Goal: Transaction & Acquisition: Purchase product/service

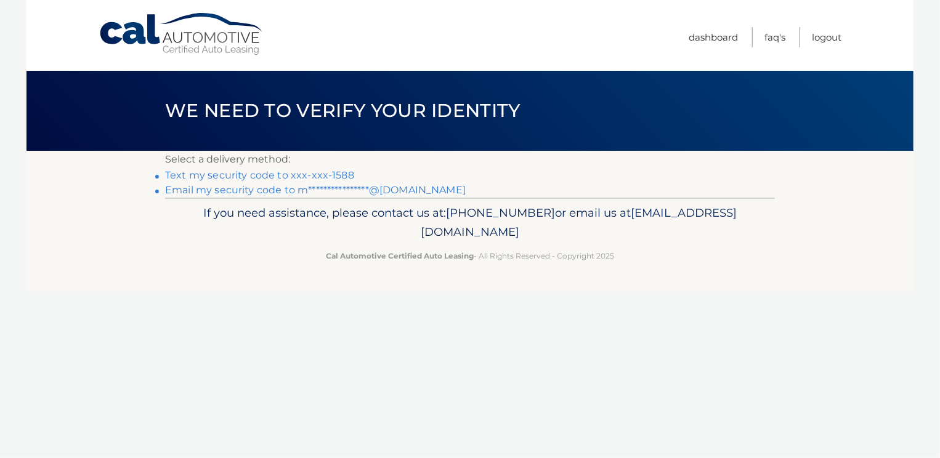
click at [278, 172] on link "Text my security code to xxx-xxx-1588" at bounding box center [259, 175] width 189 height 12
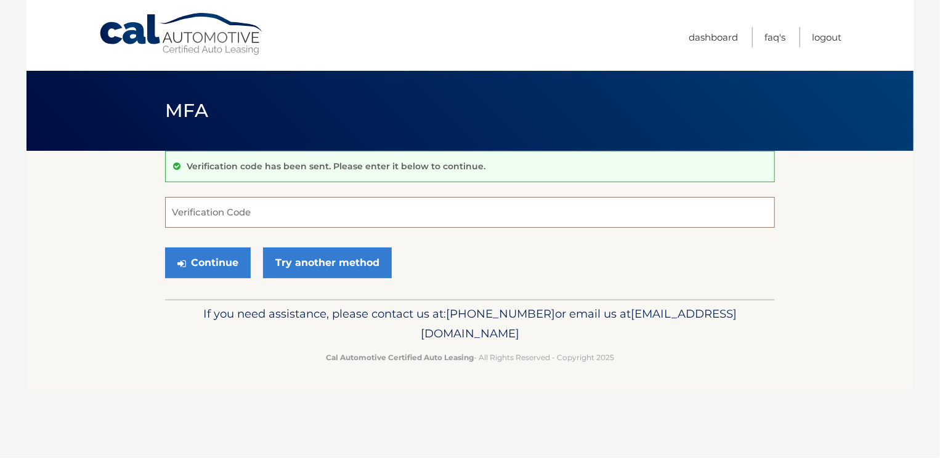
click at [268, 201] on input "Verification Code" at bounding box center [470, 212] width 610 height 31
type input "742491"
click at [227, 256] on button "Continue" at bounding box center [208, 263] width 86 height 31
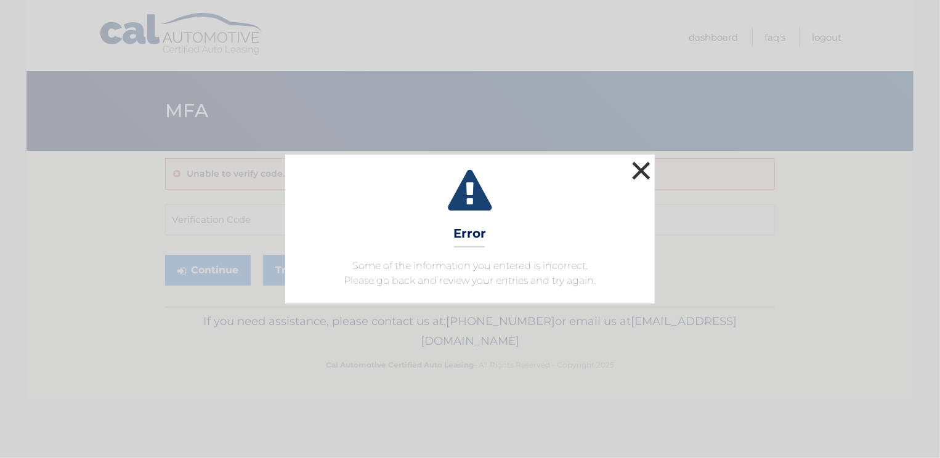
click at [637, 172] on button "×" at bounding box center [641, 170] width 25 height 25
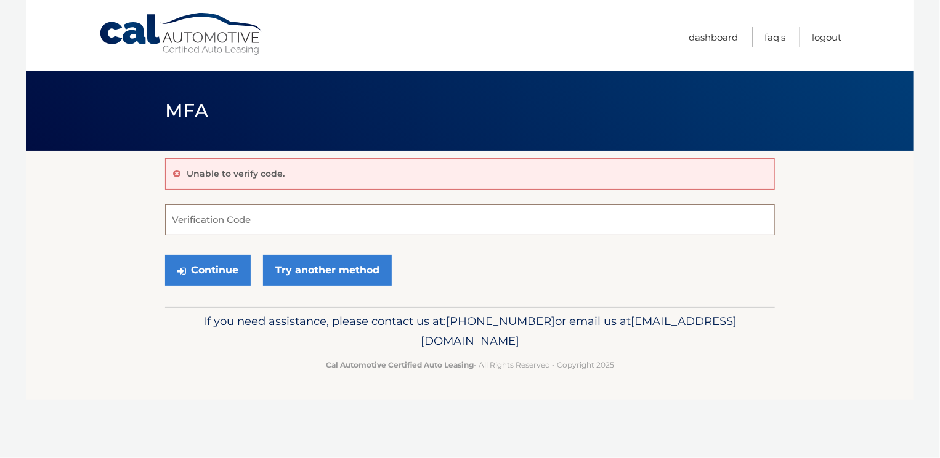
click at [227, 222] on input "Verification Code" at bounding box center [470, 219] width 610 height 31
type input "742491"
click at [217, 267] on button "Continue" at bounding box center [208, 270] width 86 height 31
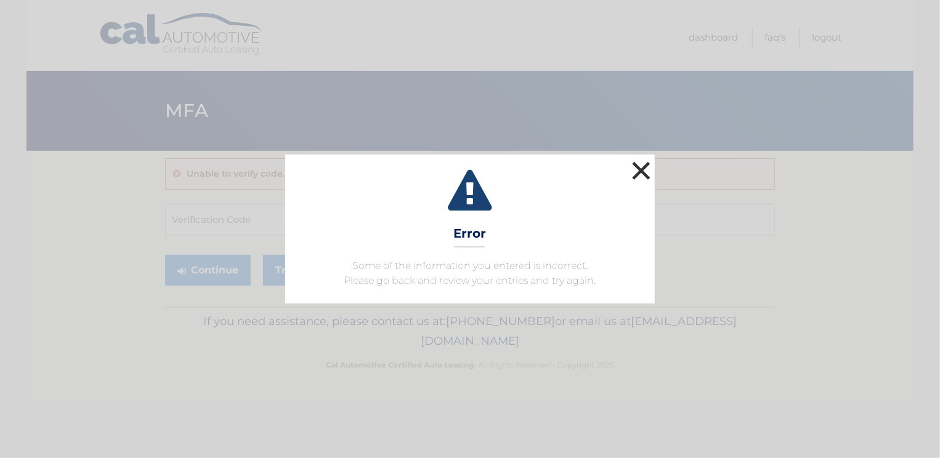
click at [645, 170] on button "×" at bounding box center [641, 170] width 25 height 25
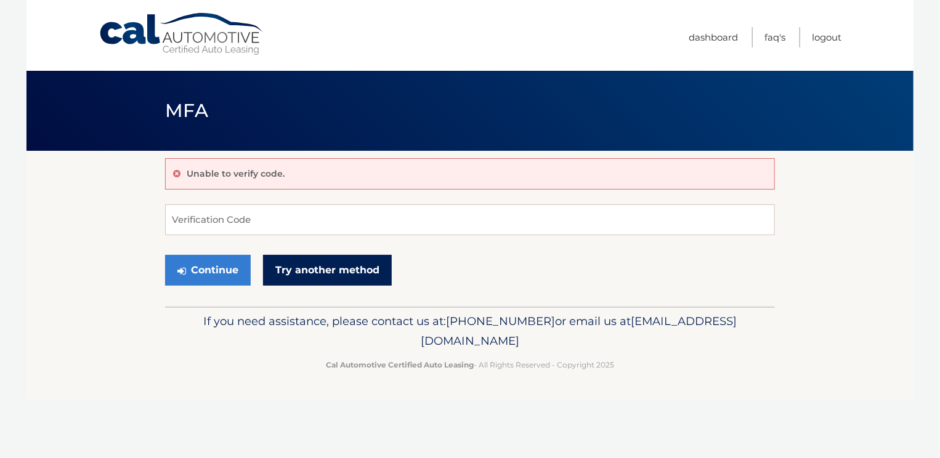
click at [304, 271] on link "Try another method" at bounding box center [327, 270] width 129 height 31
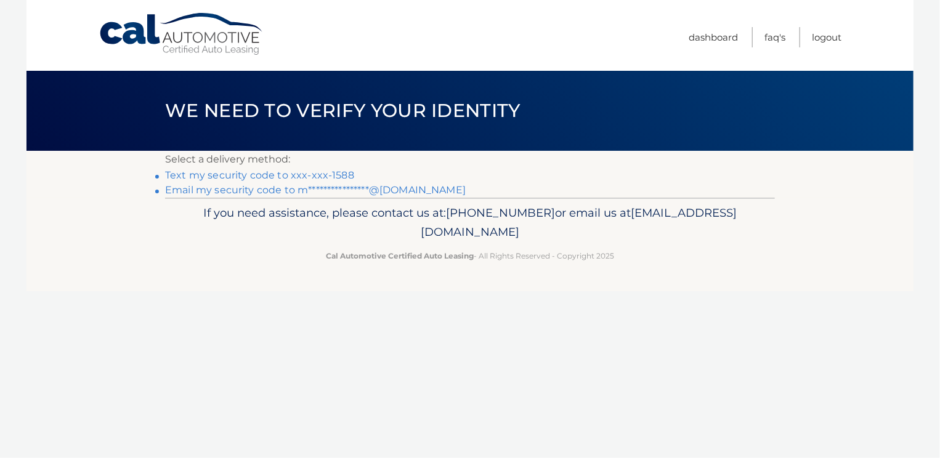
click at [272, 176] on link "Text my security code to xxx-xxx-1588" at bounding box center [259, 175] width 189 height 12
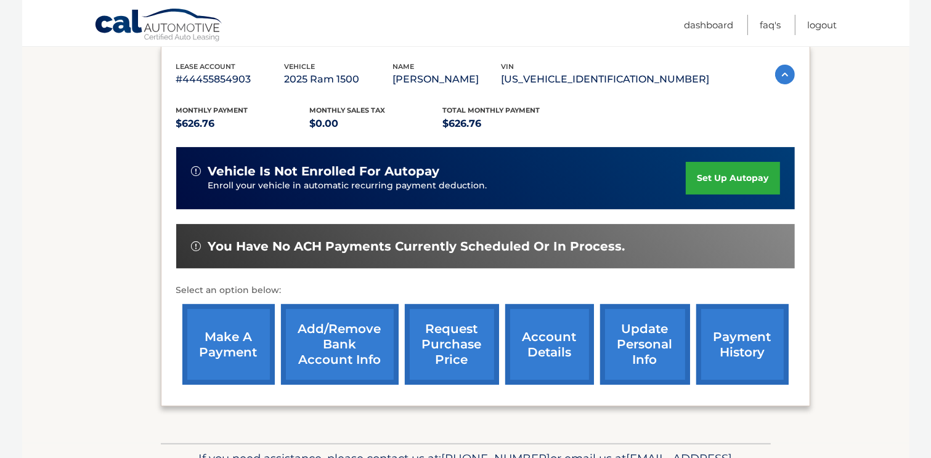
scroll to position [211, 0]
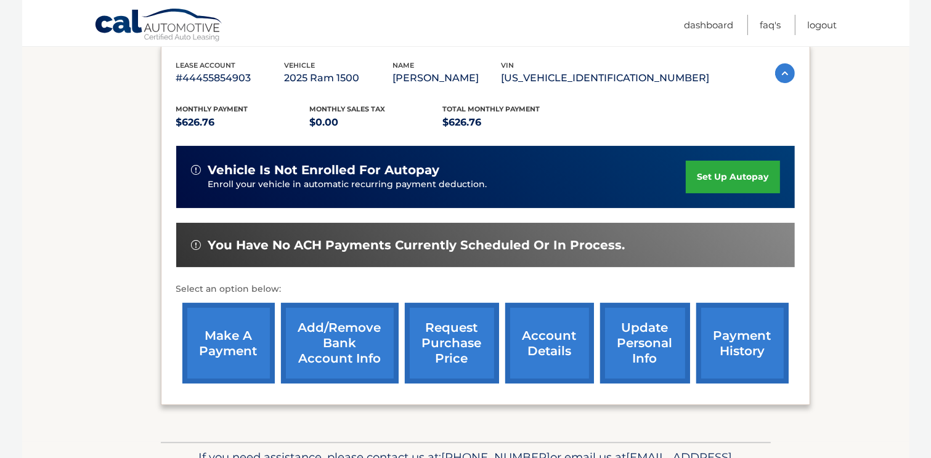
click at [531, 342] on link "account details" at bounding box center [549, 343] width 89 height 81
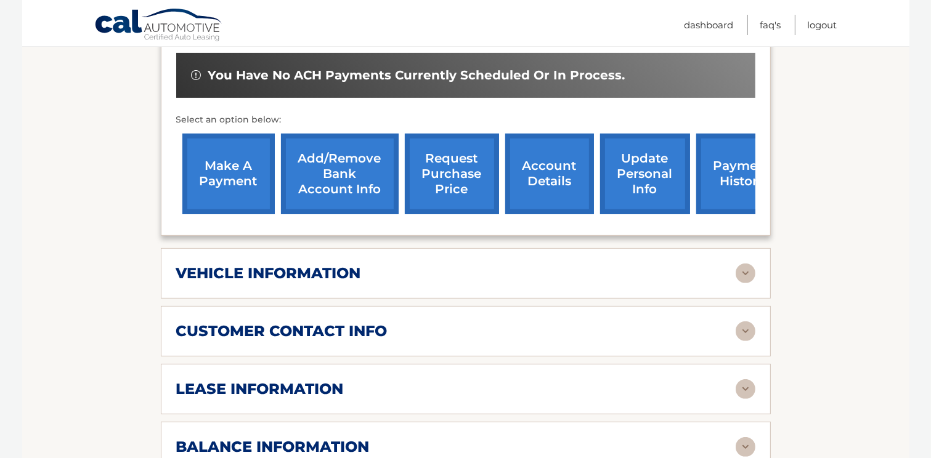
scroll to position [398, 0]
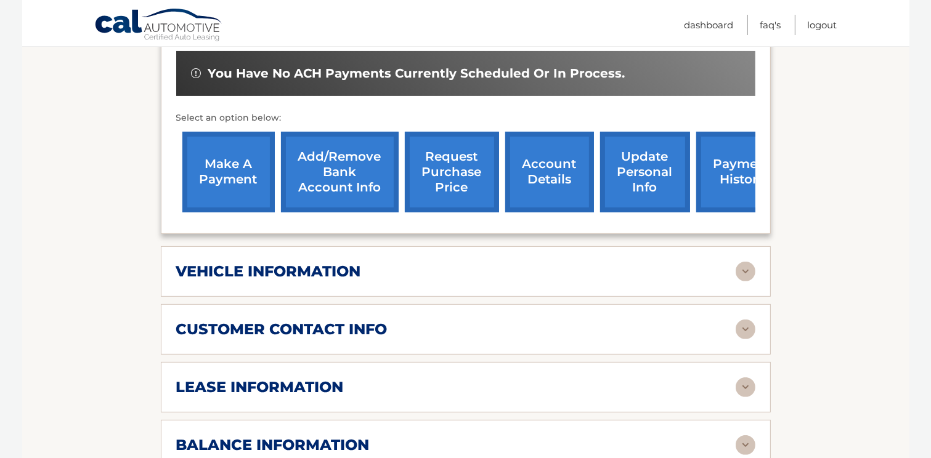
click at [336, 272] on h2 "vehicle information" at bounding box center [268, 271] width 185 height 18
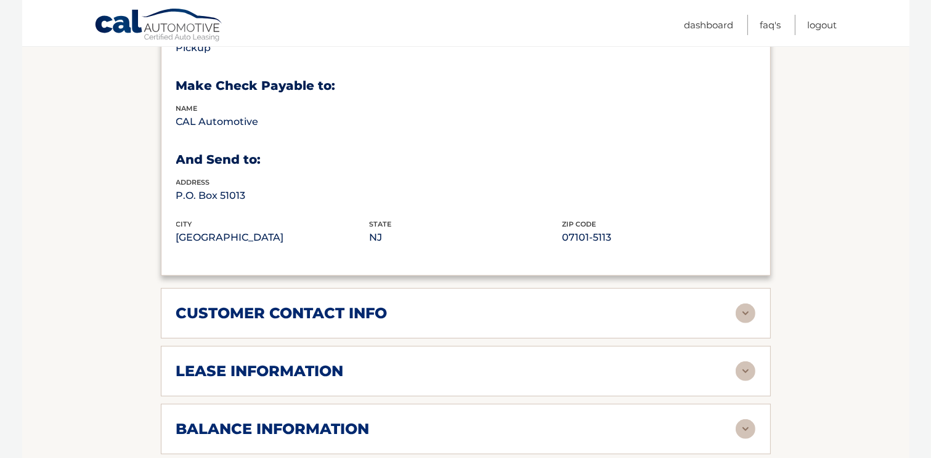
scroll to position [729, 0]
click at [339, 419] on h2 "balance information" at bounding box center [272, 428] width 193 height 18
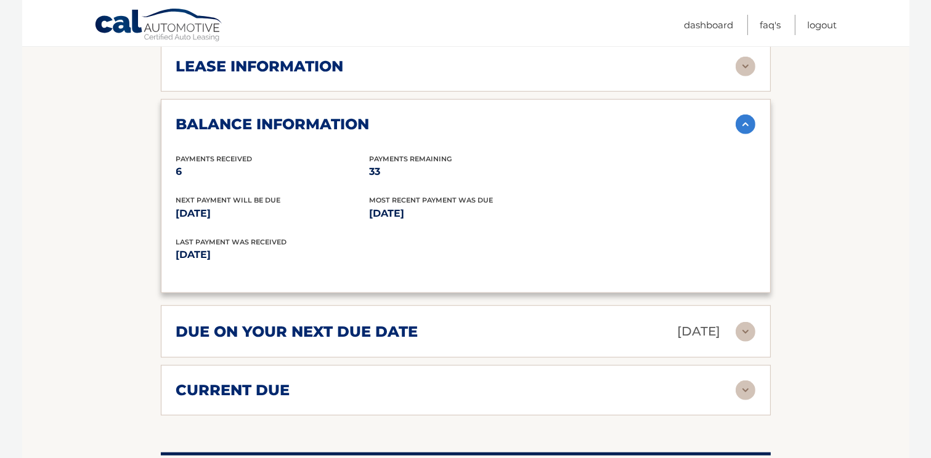
scroll to position [1036, 0]
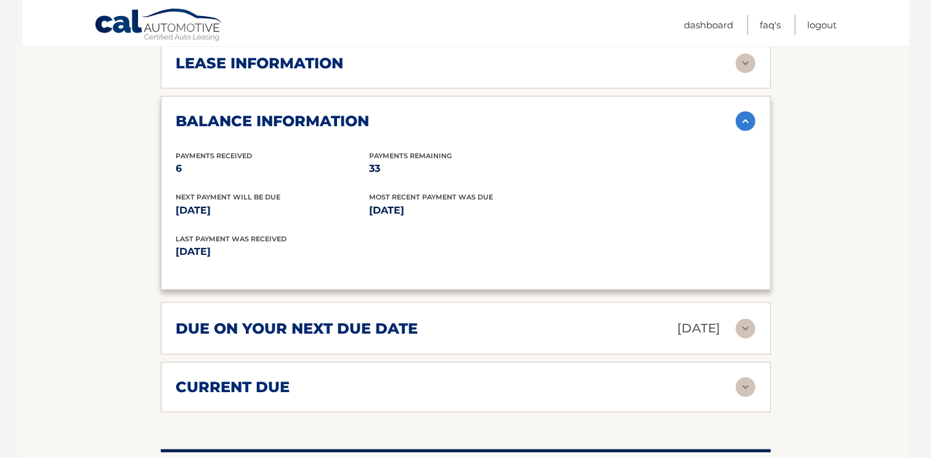
click at [361, 333] on div "due on your next due date [DATE]" at bounding box center [455, 329] width 559 height 22
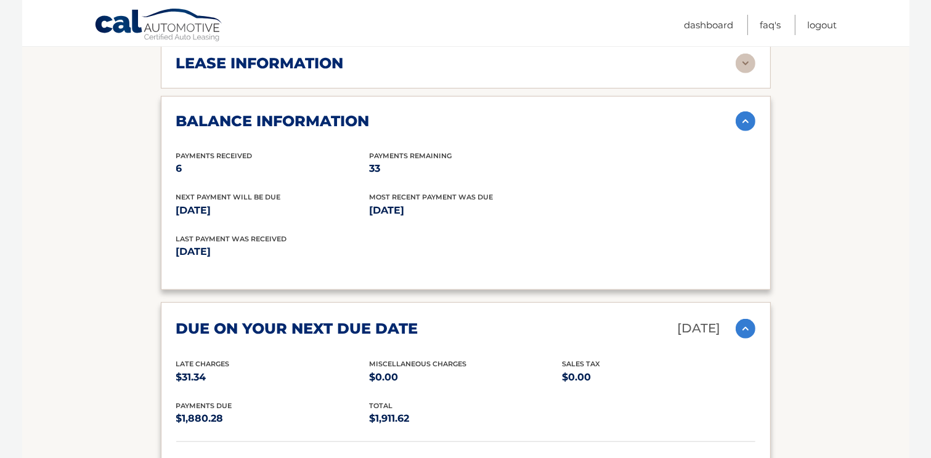
click at [361, 333] on div "due on your next due date [DATE]" at bounding box center [455, 329] width 559 height 22
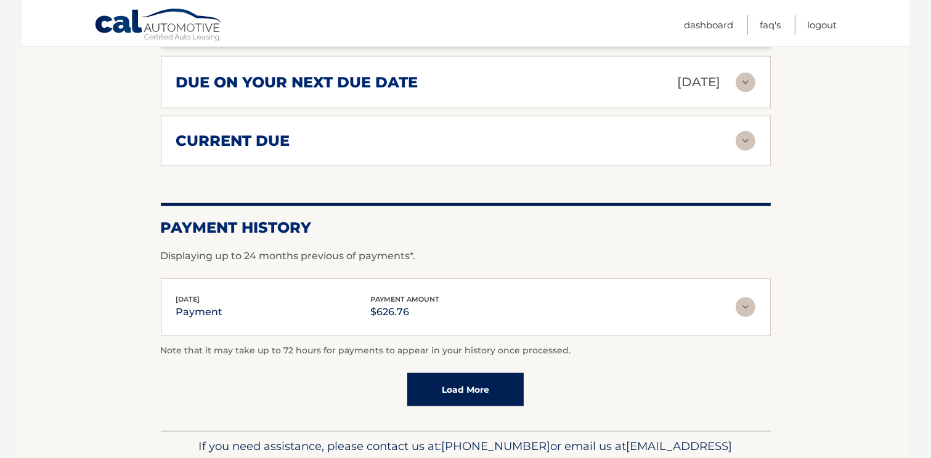
scroll to position [1283, 0]
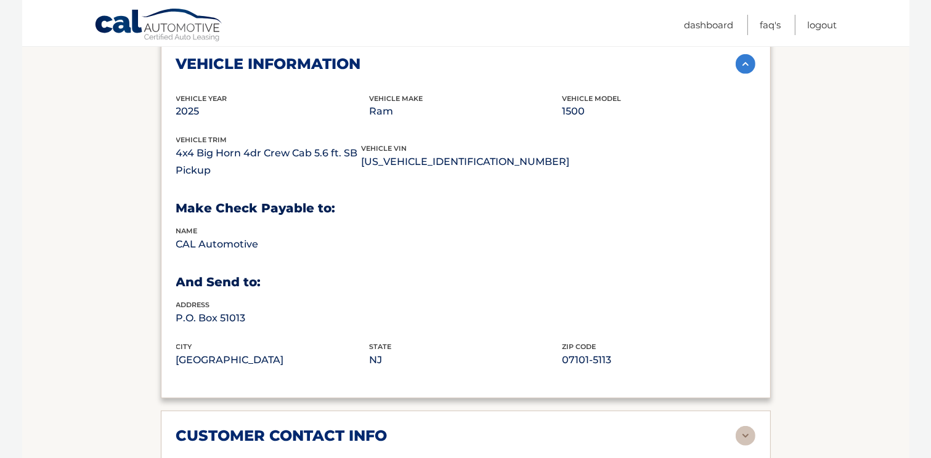
click at [345, 427] on h2 "customer contact info" at bounding box center [281, 436] width 211 height 18
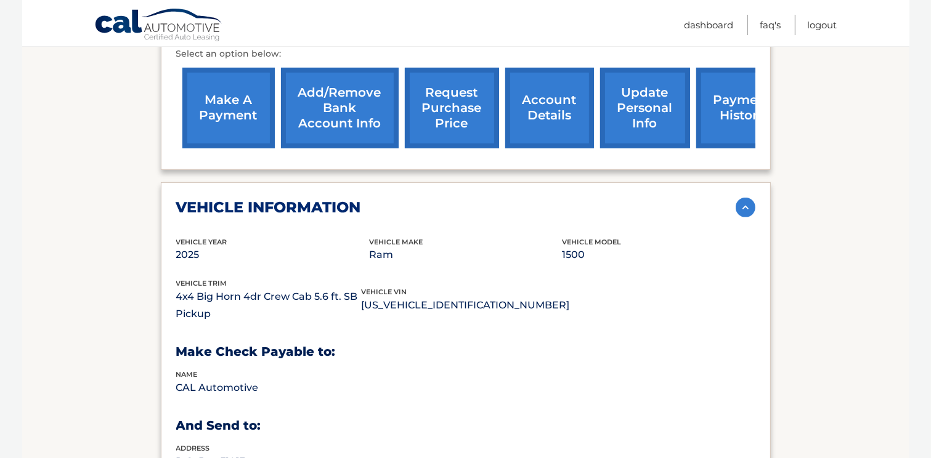
scroll to position [456, 0]
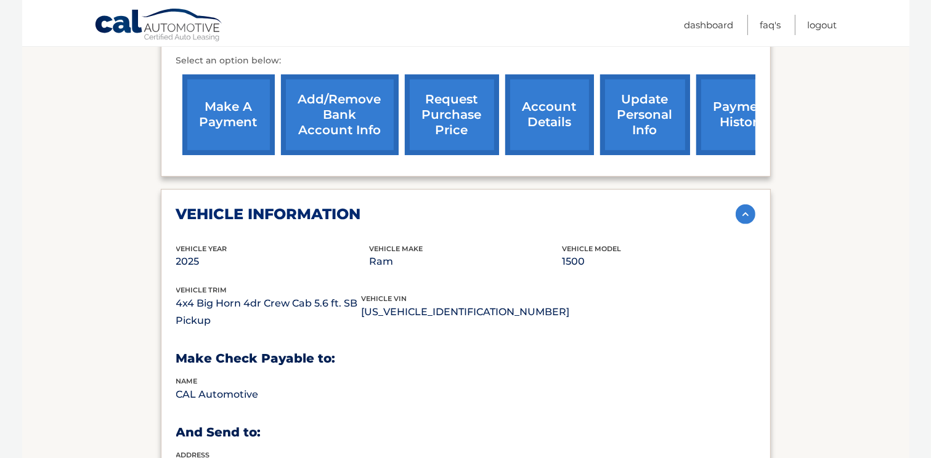
click at [203, 97] on link "make a payment" at bounding box center [228, 115] width 92 height 81
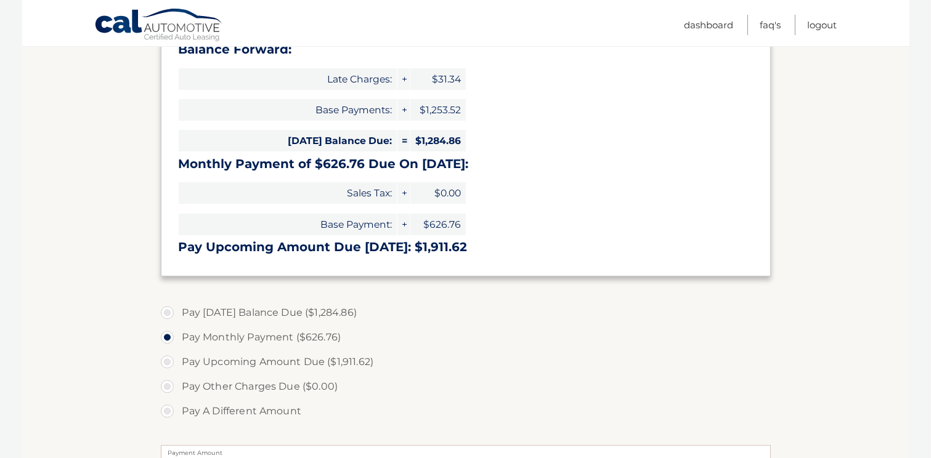
scroll to position [227, 0]
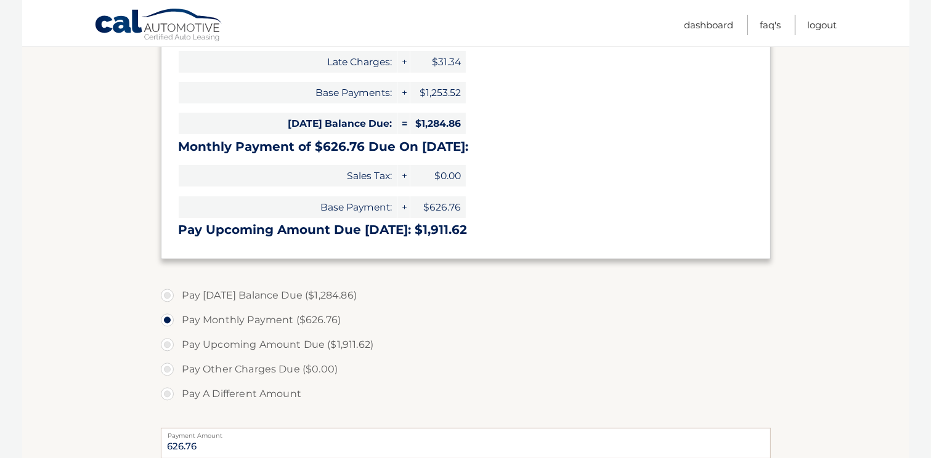
click at [168, 390] on label "Pay A Different Amount" at bounding box center [466, 394] width 610 height 25
click at [168, 390] on input "Pay A Different Amount" at bounding box center [172, 392] width 12 height 20
radio input "true"
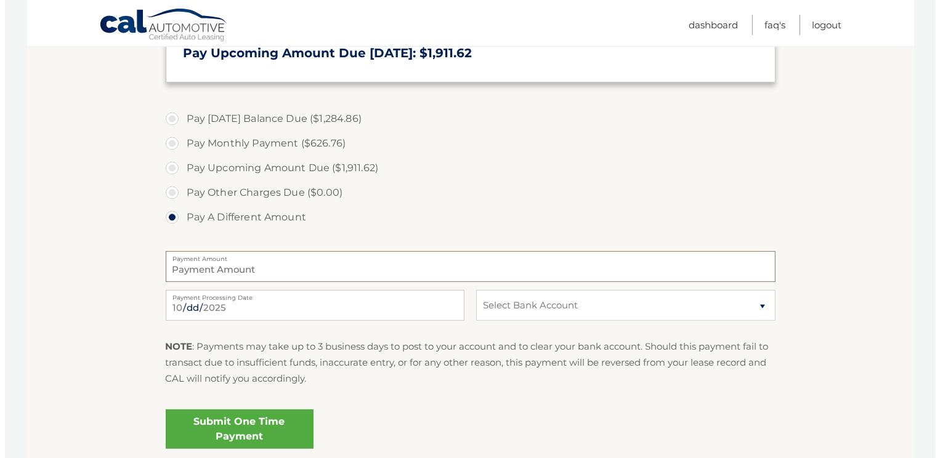
scroll to position [414, 0]
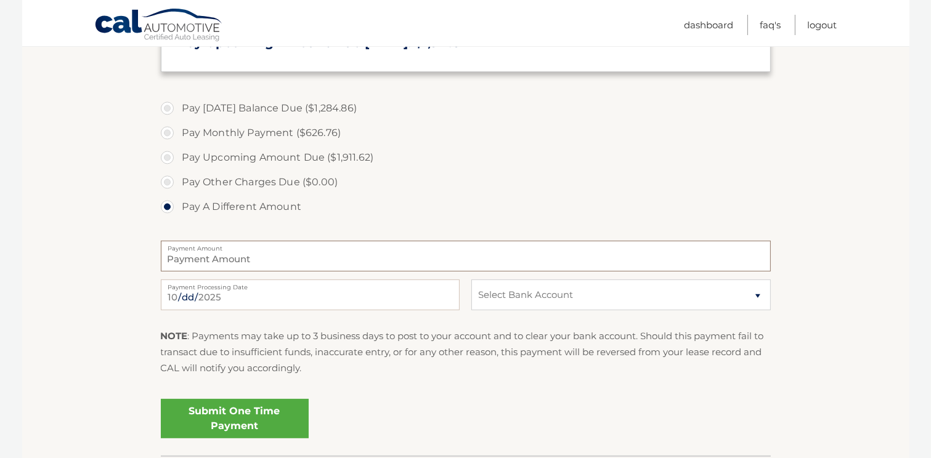
click at [268, 254] on input "Payment Amount" at bounding box center [466, 256] width 610 height 31
type input "700"
click at [603, 288] on select "Select Bank Account Checking TD BANK NA *****3724 Checking TD BANK NA *****3724" at bounding box center [620, 295] width 299 height 31
select select "NGQ1ODdhZDctMjFjYS00NzEzLThkMWEtYjZmMjAwNTE4MmY2"
click at [471, 280] on select "Select Bank Account Checking TD BANK NA *****3724 Checking TD BANK NA *****3724" at bounding box center [620, 295] width 299 height 31
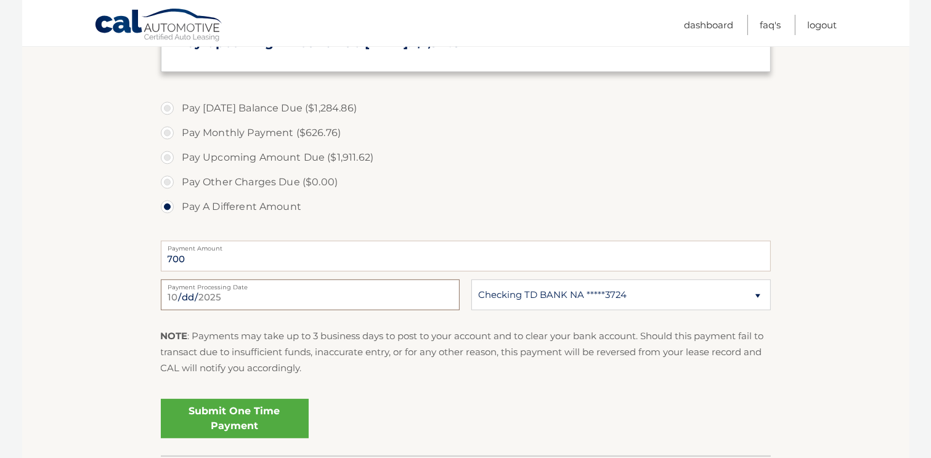
click at [209, 291] on input "2025-10-15" at bounding box center [310, 295] width 299 height 31
type input "2025-10-17"
click at [168, 105] on label "Pay Today's Balance Due ($1,284.86)" at bounding box center [466, 108] width 610 height 25
click at [168, 105] on input "Pay Today's Balance Due ($1,284.86)" at bounding box center [172, 106] width 12 height 20
radio input "true"
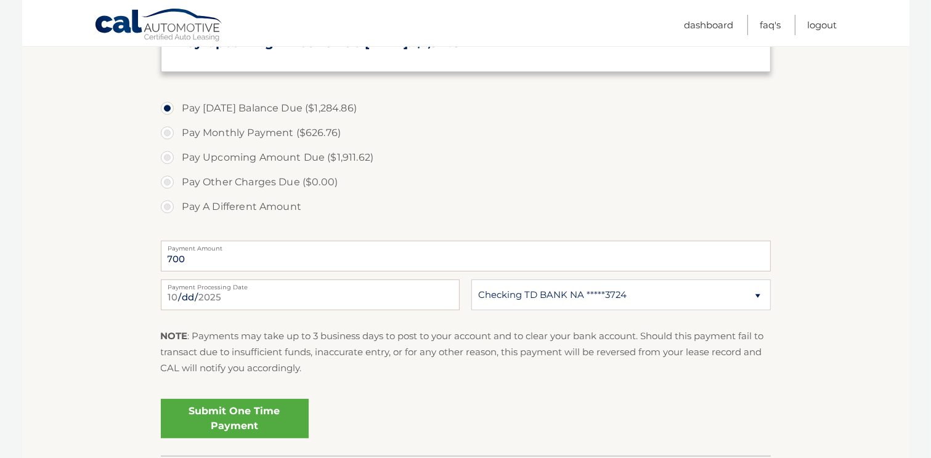
type input "1284.86"
click at [244, 405] on link "Submit One Time Payment" at bounding box center [235, 418] width 148 height 39
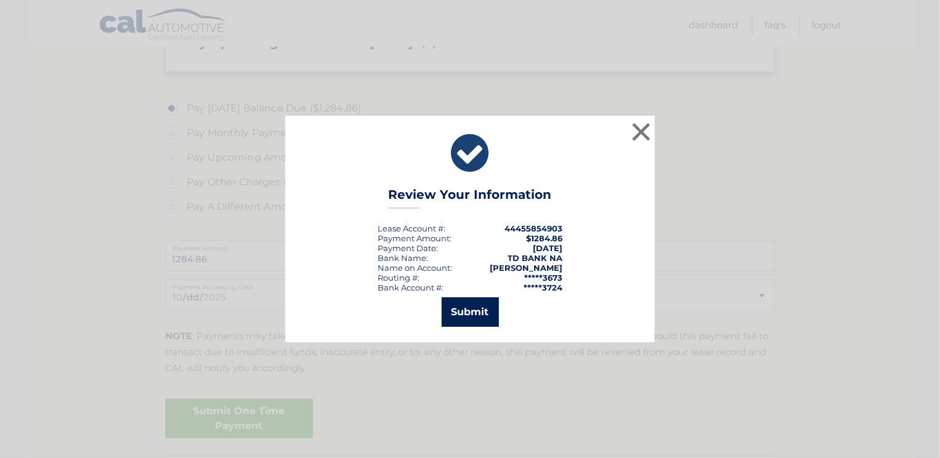
click at [466, 304] on button "Submit" at bounding box center [470, 312] width 57 height 30
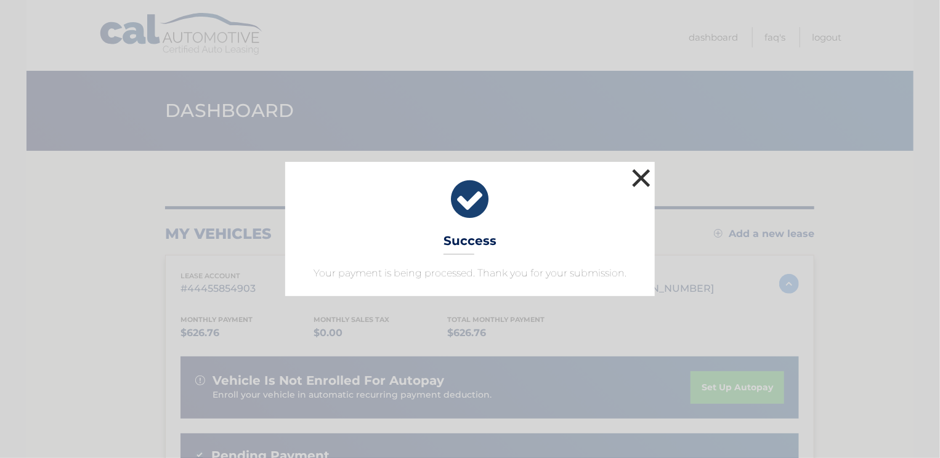
click at [640, 173] on button "×" at bounding box center [641, 178] width 25 height 25
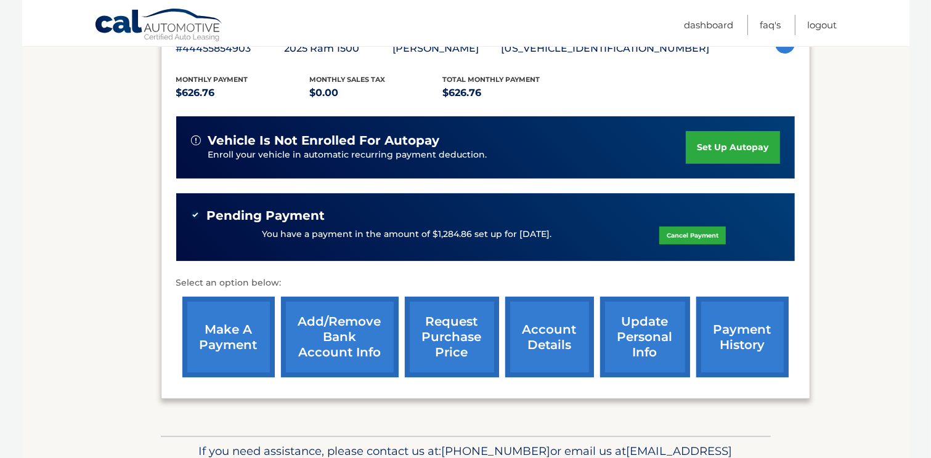
scroll to position [248, 0]
